Goal: Task Accomplishment & Management: Manage account settings

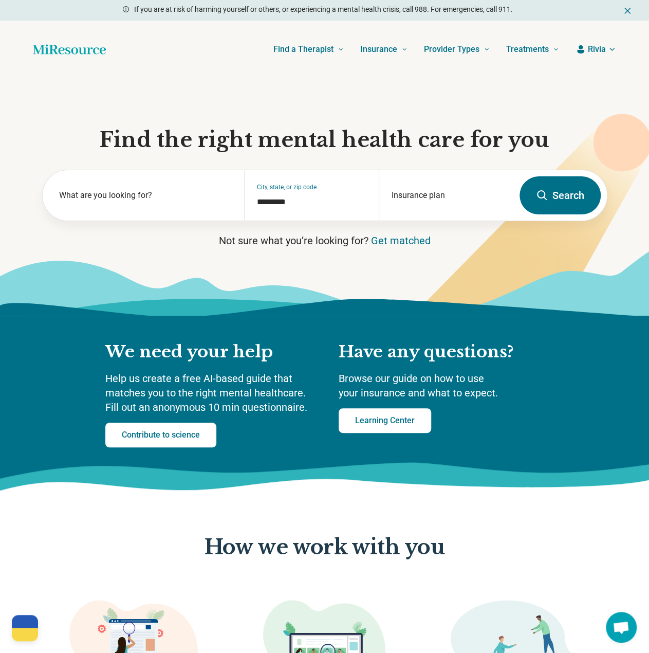
click at [586, 50] on button "Rivia" at bounding box center [595, 49] width 41 height 12
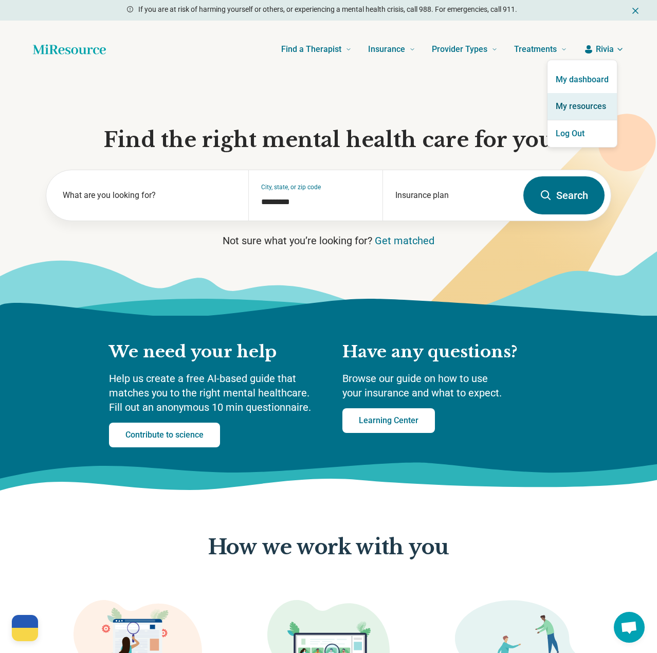
click at [581, 110] on link "My resources" at bounding box center [581, 106] width 69 height 27
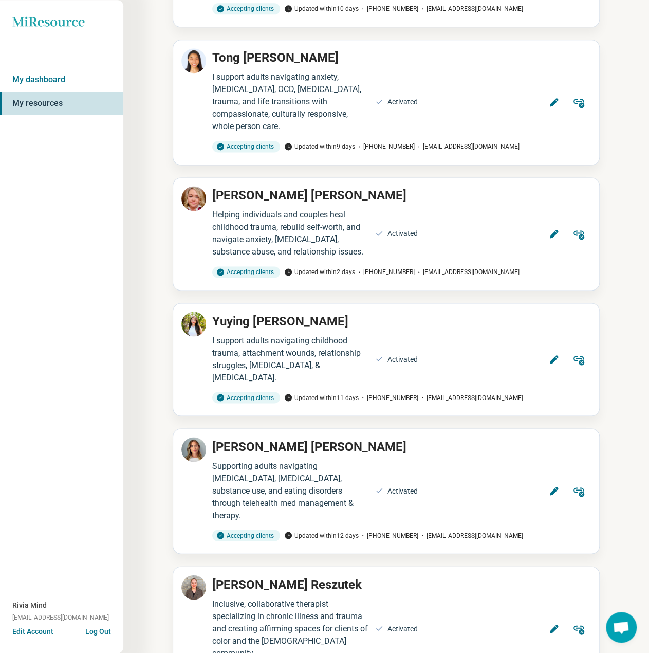
scroll to position [5120, 0]
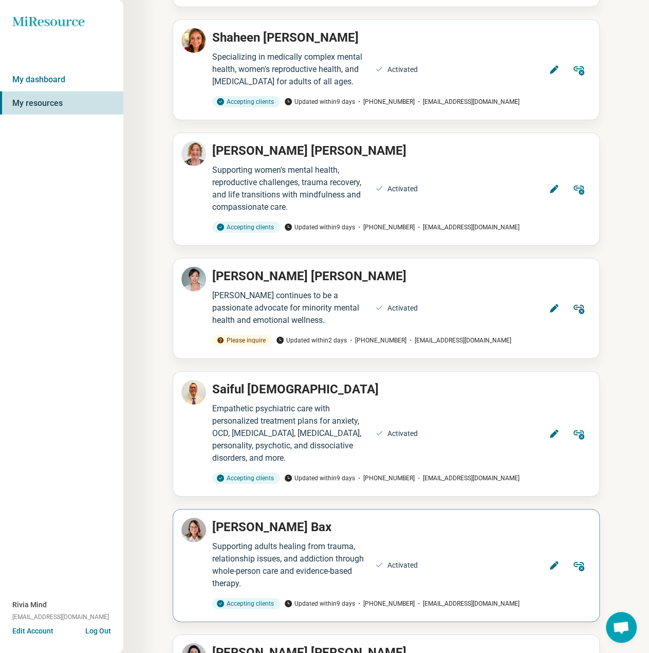
click at [547, 553] on button "Edit" at bounding box center [554, 565] width 25 height 25
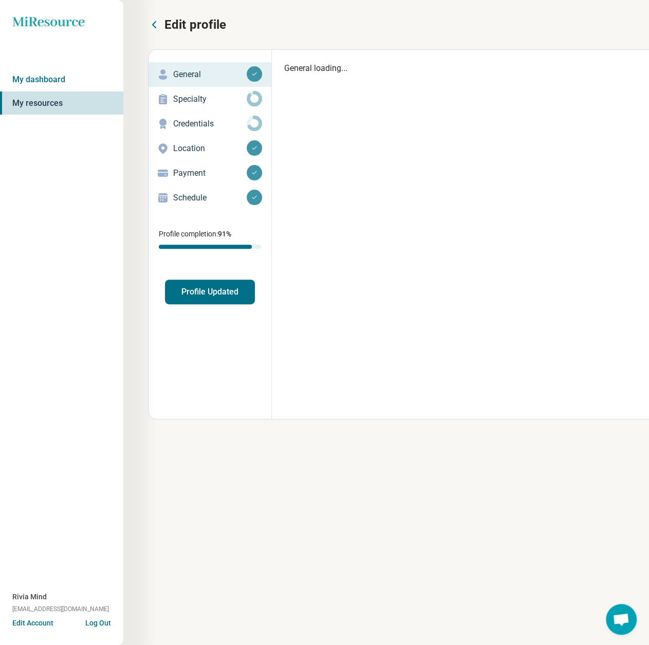
click at [199, 171] on p "Payment" at bounding box center [209, 173] width 73 height 12
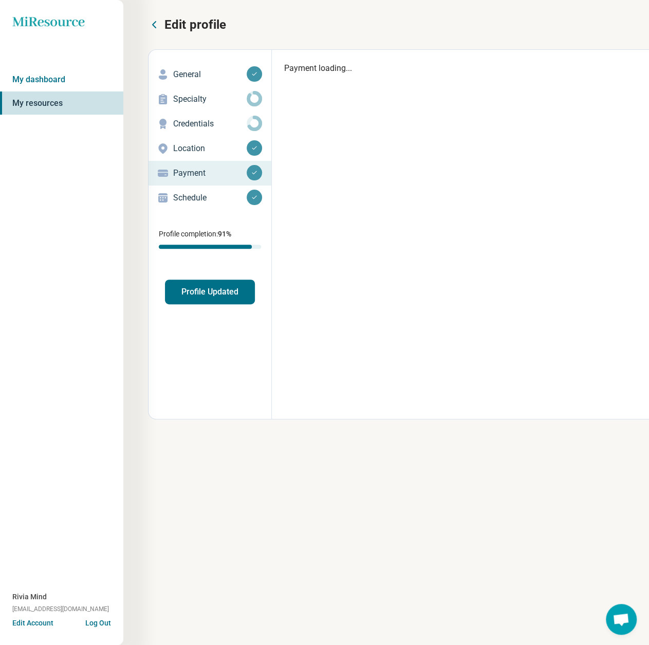
click at [191, 196] on p "Schedule" at bounding box center [209, 198] width 73 height 12
click at [192, 195] on p "Schedule" at bounding box center [209, 198] width 73 height 12
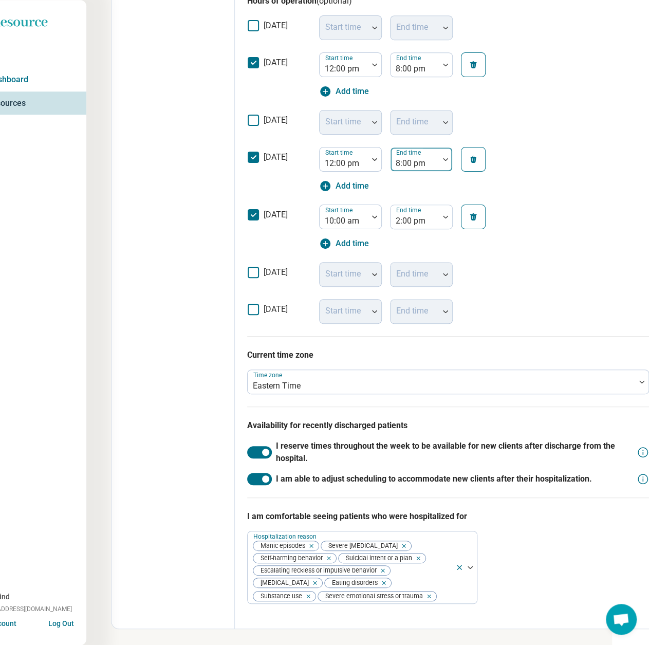
scroll to position [256, 37]
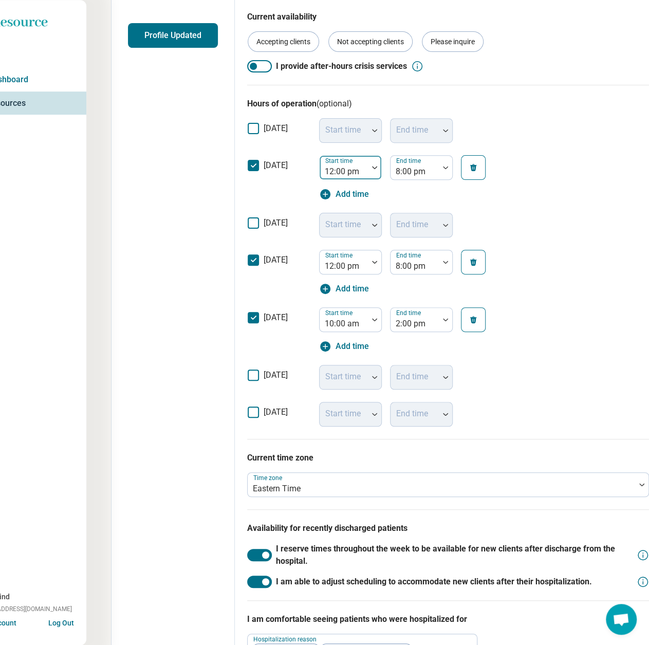
click at [326, 166] on div at bounding box center [344, 171] width 40 height 14
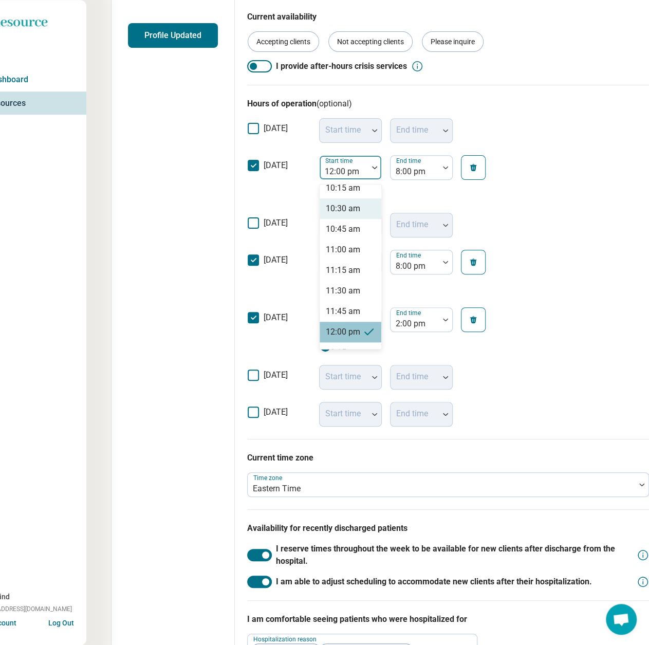
scroll to position [800, 0]
click at [346, 219] on div "10:00 am" at bounding box center [343, 219] width 34 height 12
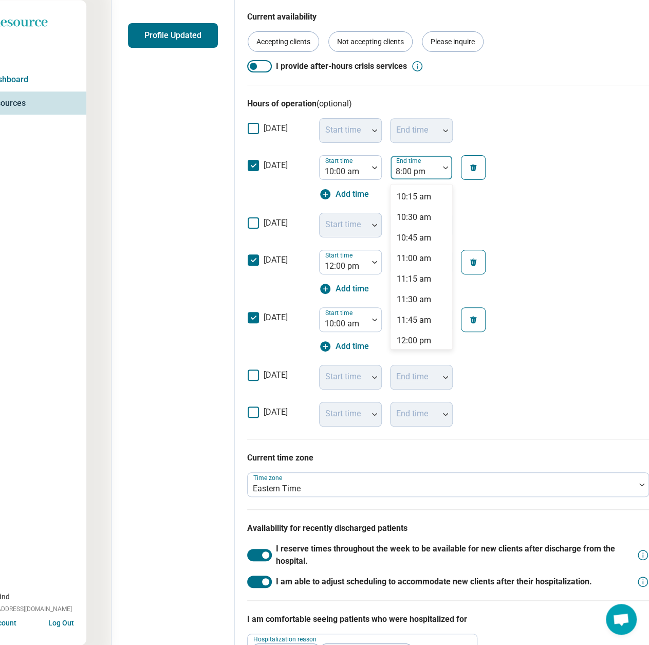
click at [416, 167] on div at bounding box center [415, 171] width 40 height 14
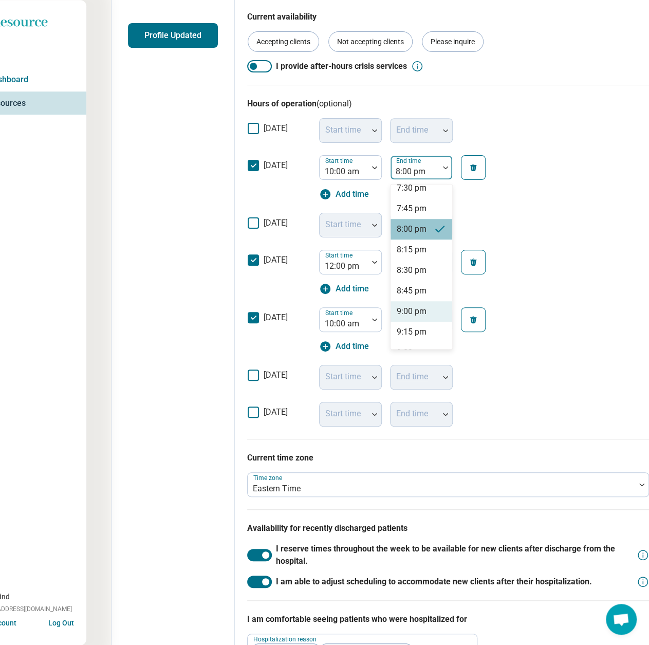
click at [405, 312] on div "9:00 pm" at bounding box center [412, 311] width 30 height 12
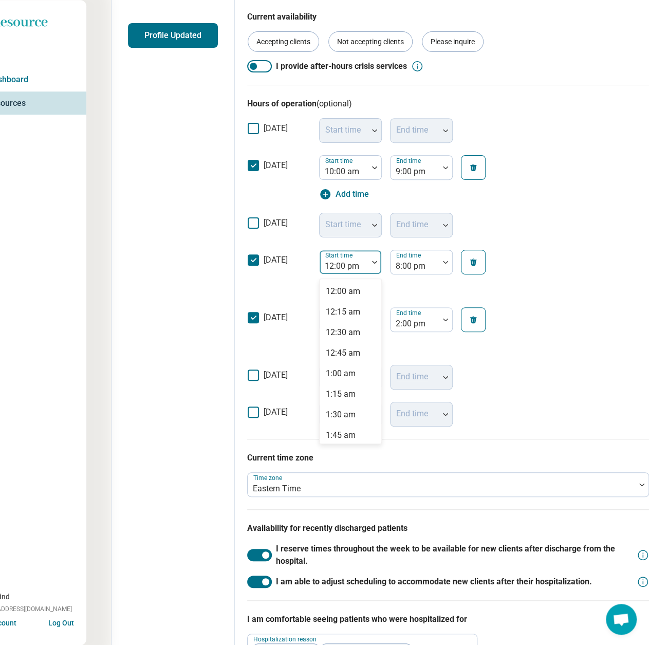
click at [345, 266] on div at bounding box center [344, 266] width 40 height 14
drag, startPoint x: 344, startPoint y: 315, endPoint x: 406, endPoint y: 275, distance: 74.0
click at [344, 314] on div "10:00 am" at bounding box center [343, 313] width 34 height 12
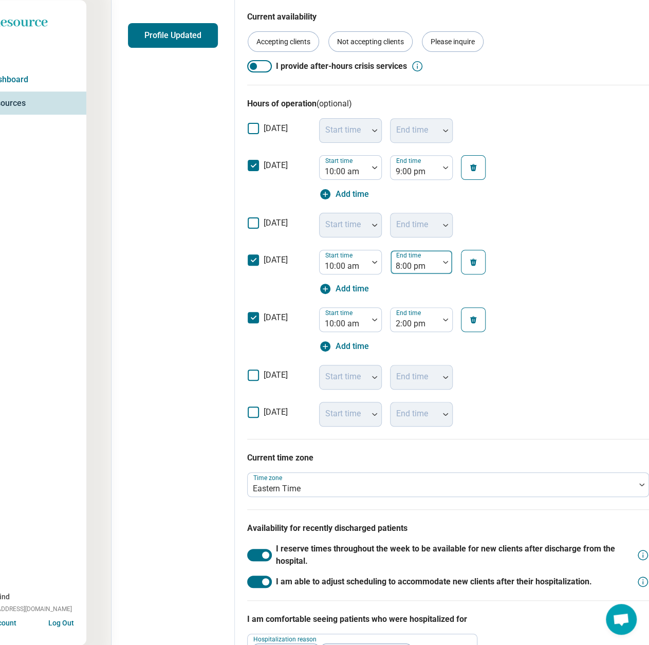
click at [417, 263] on div at bounding box center [415, 266] width 40 height 14
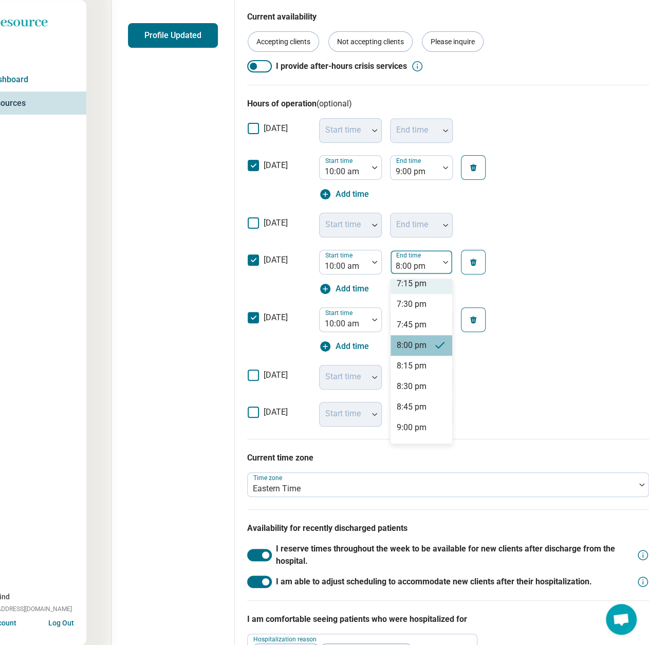
scroll to position [769, 0]
click at [417, 407] on div "9:00 pm" at bounding box center [412, 406] width 30 height 12
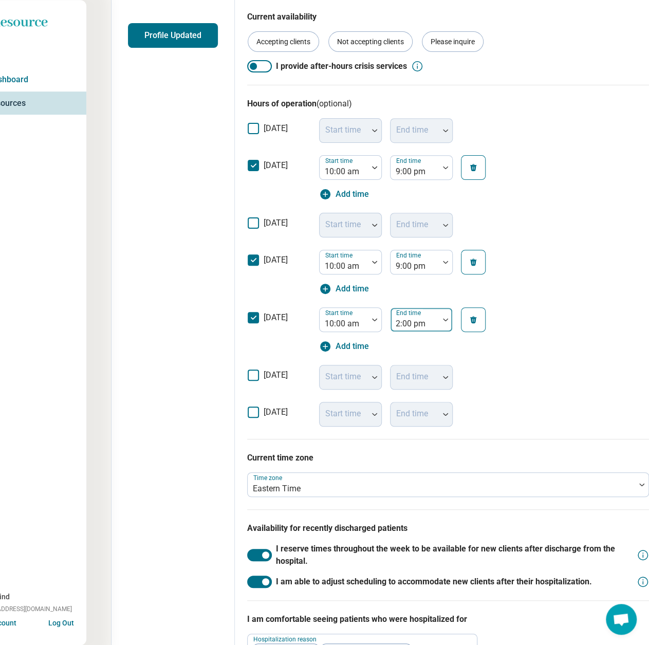
click at [399, 321] on div at bounding box center [415, 323] width 40 height 14
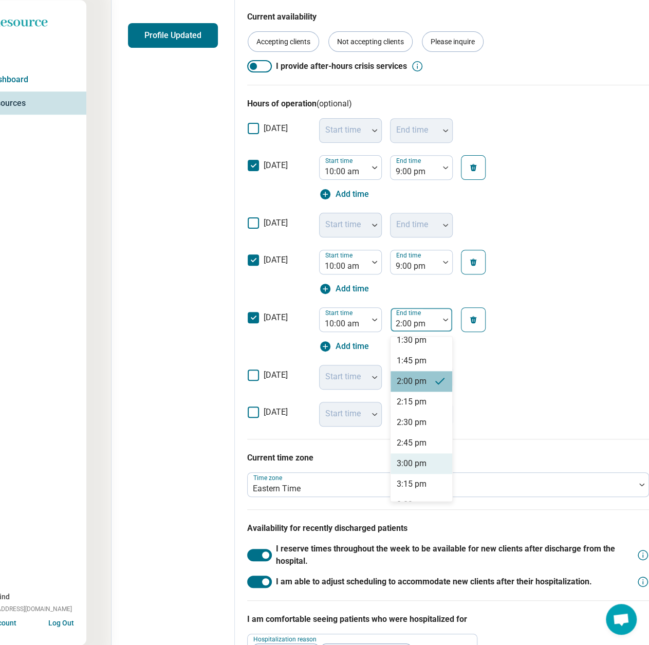
click at [420, 459] on div "3:00 pm" at bounding box center [412, 463] width 30 height 12
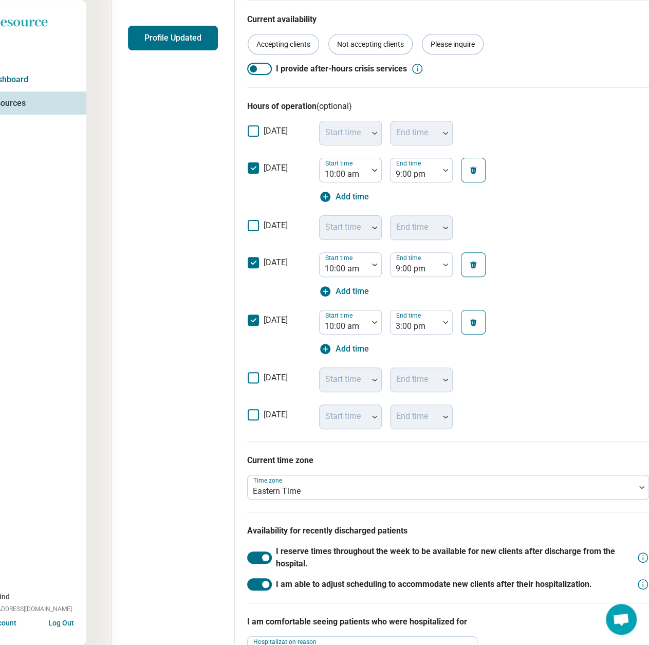
scroll to position [0, 37]
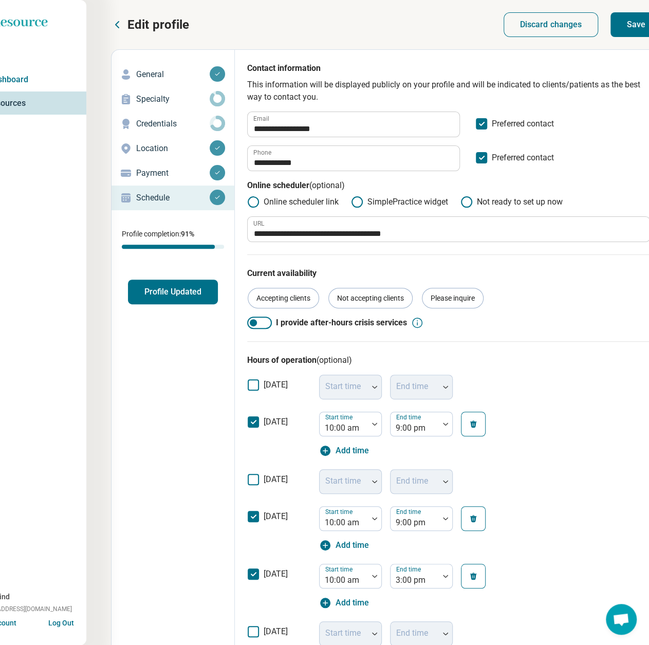
click at [626, 28] on button "Save" at bounding box center [635, 24] width 51 height 25
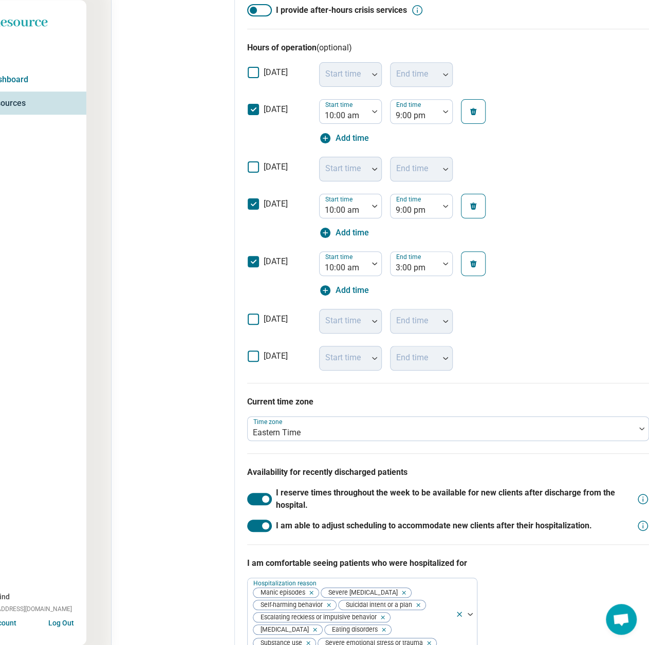
scroll to position [256, 37]
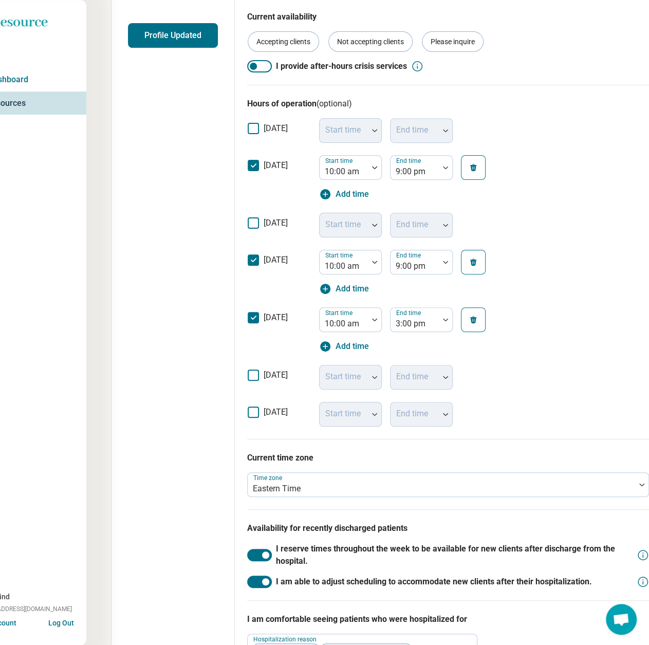
click at [192, 47] on button "Profile Updated" at bounding box center [173, 35] width 90 height 25
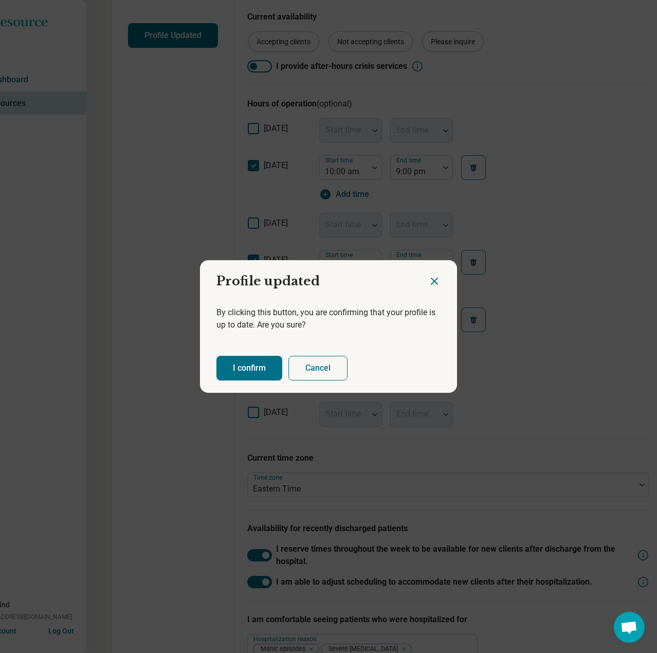
click at [257, 369] on button "I confirm" at bounding box center [249, 368] width 66 height 25
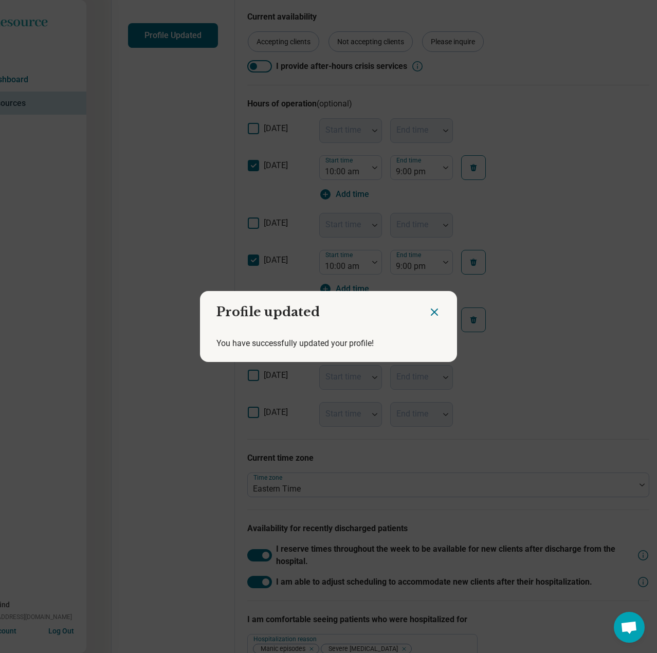
click at [431, 313] on icon "Close dialog" at bounding box center [434, 312] width 6 height 6
